Goal: Find specific page/section: Find specific page/section

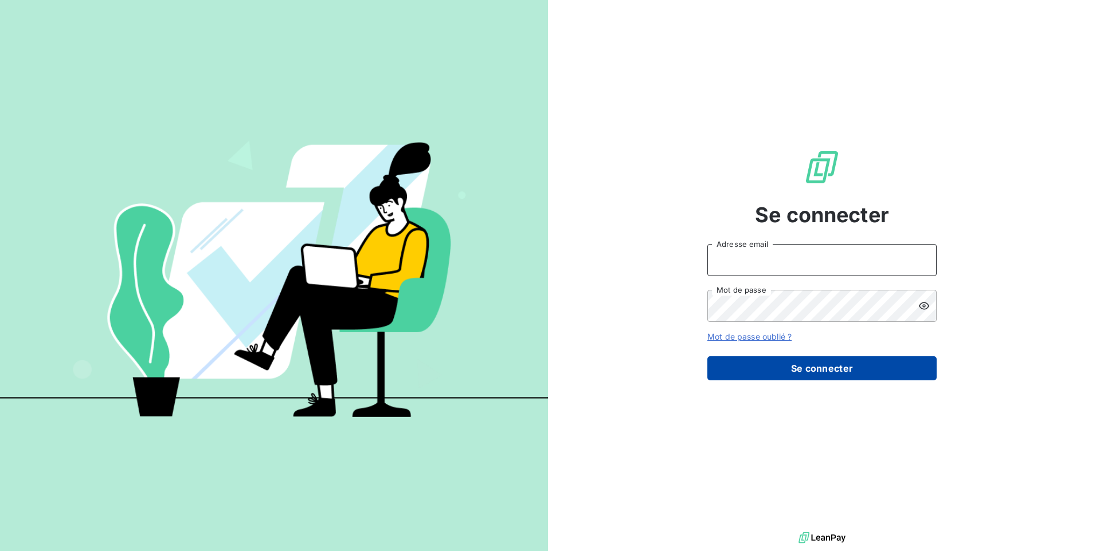
type input "[EMAIL_ADDRESS][DOMAIN_NAME]"
click at [782, 374] on button "Se connecter" at bounding box center [821, 369] width 229 height 24
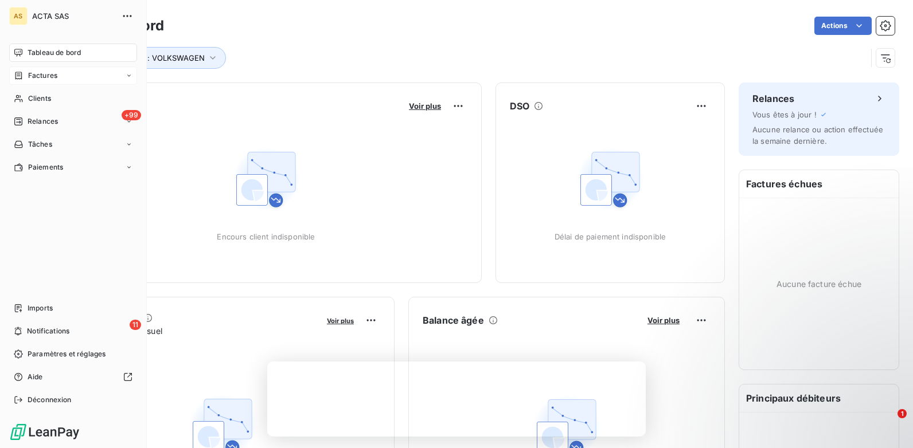
click at [58, 76] on div "Factures" at bounding box center [73, 75] width 128 height 18
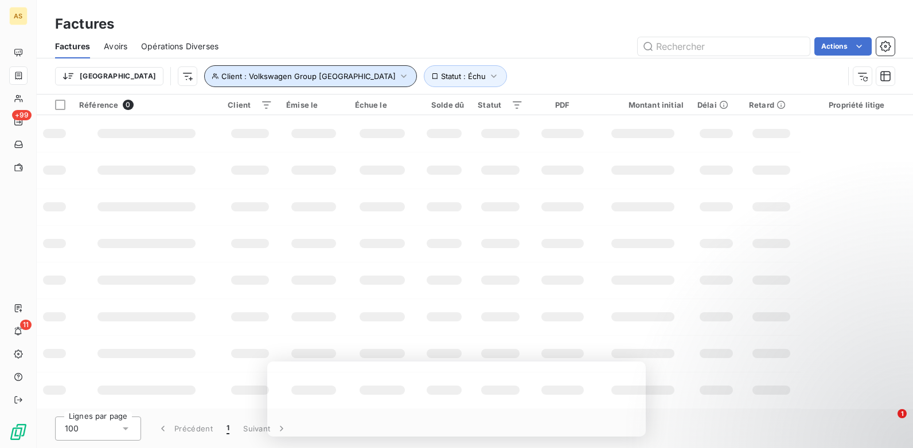
click at [398, 72] on icon "button" at bounding box center [403, 76] width 11 height 11
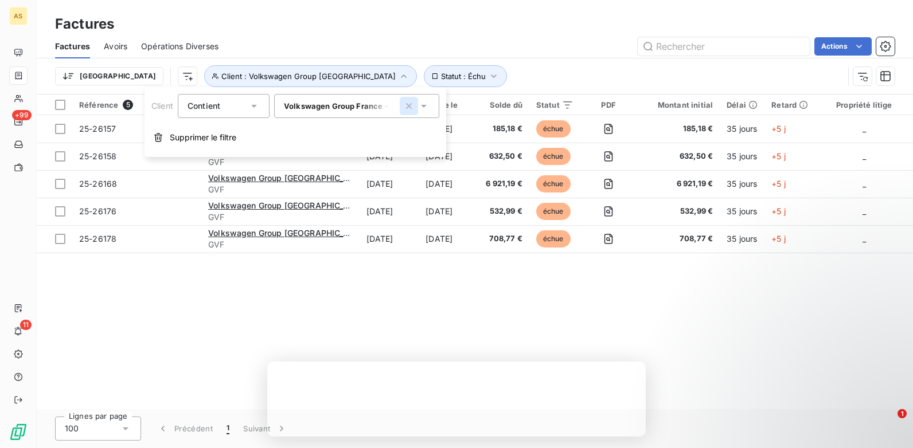
click at [404, 108] on icon "button" at bounding box center [408, 105] width 11 height 11
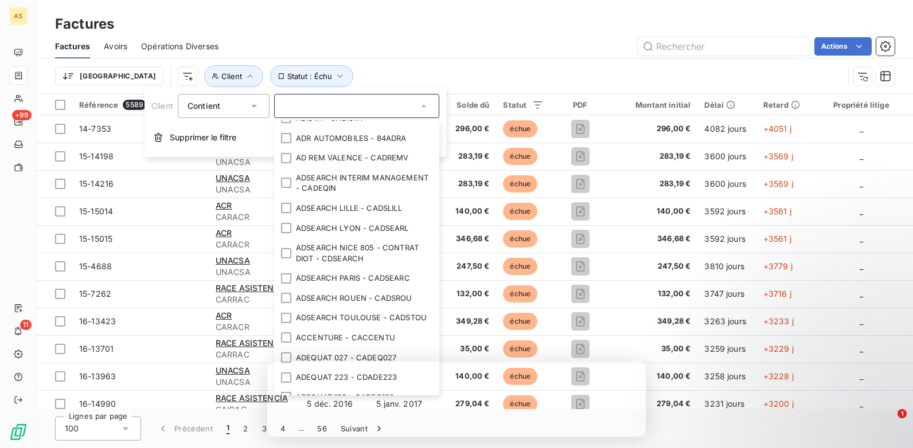
scroll to position [1931, 0]
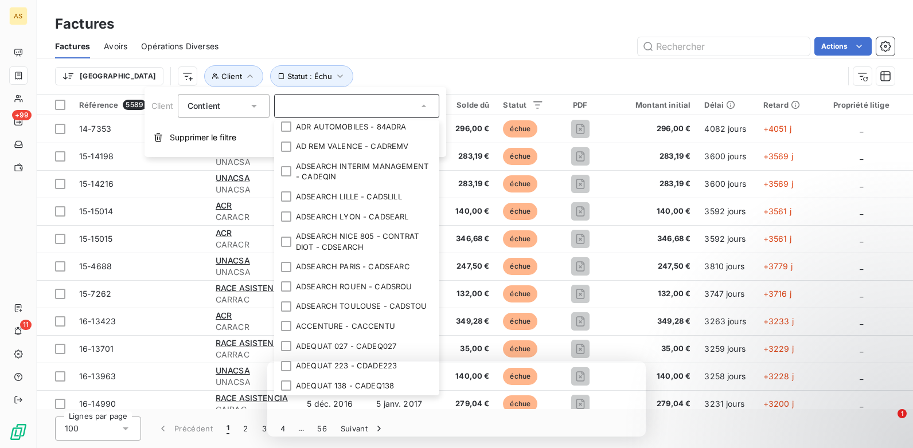
click at [303, 106] on input "text" at bounding box center [351, 106] width 134 height 10
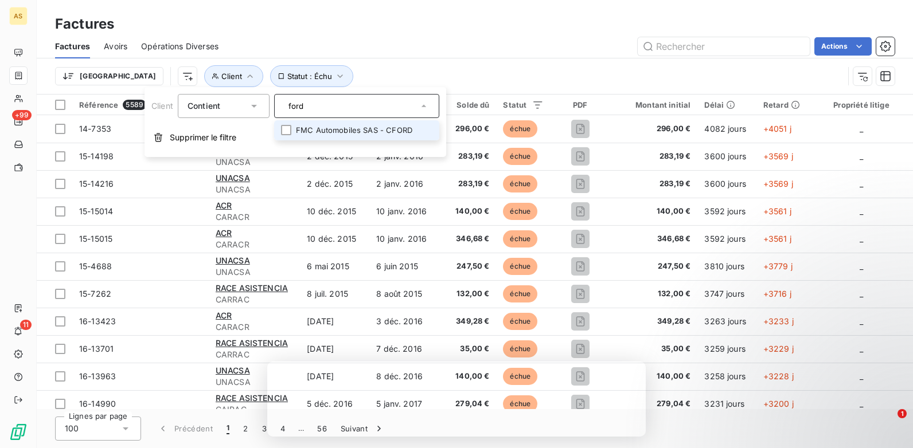
type input "ford"
click at [322, 128] on li "FMC Automobiles SAS - CFORD" at bounding box center [356, 130] width 165 height 20
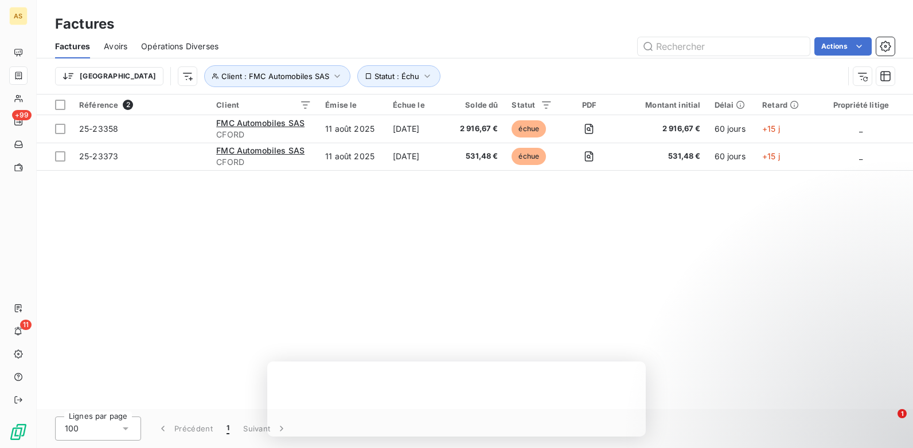
click at [501, 1] on div "Factures Factures Avoirs Opérations Diverses Actions Trier Client : FMC Automob…" at bounding box center [475, 47] width 876 height 95
